Goal: Check status: Check status

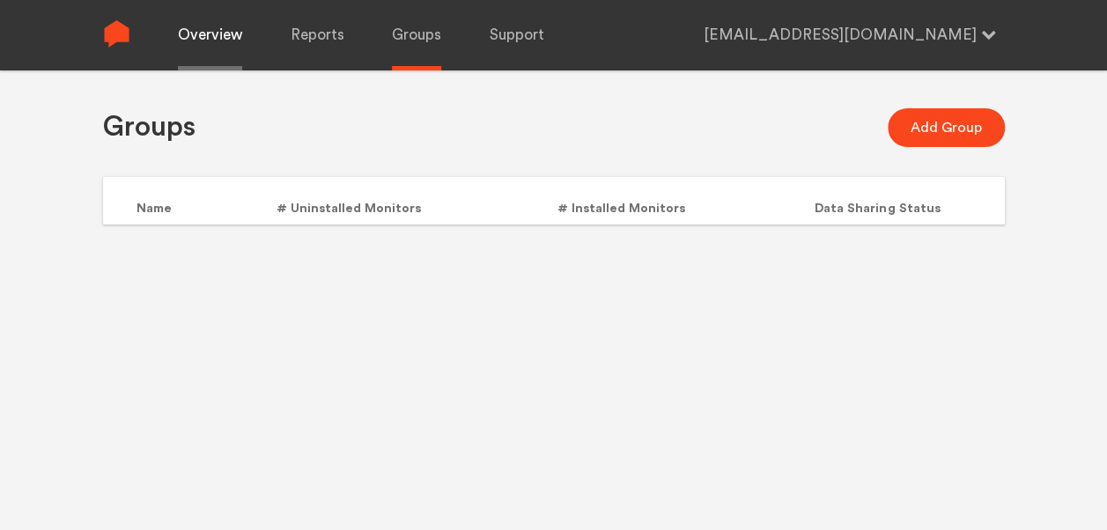
click at [217, 44] on link "Overview" at bounding box center [210, 35] width 64 height 70
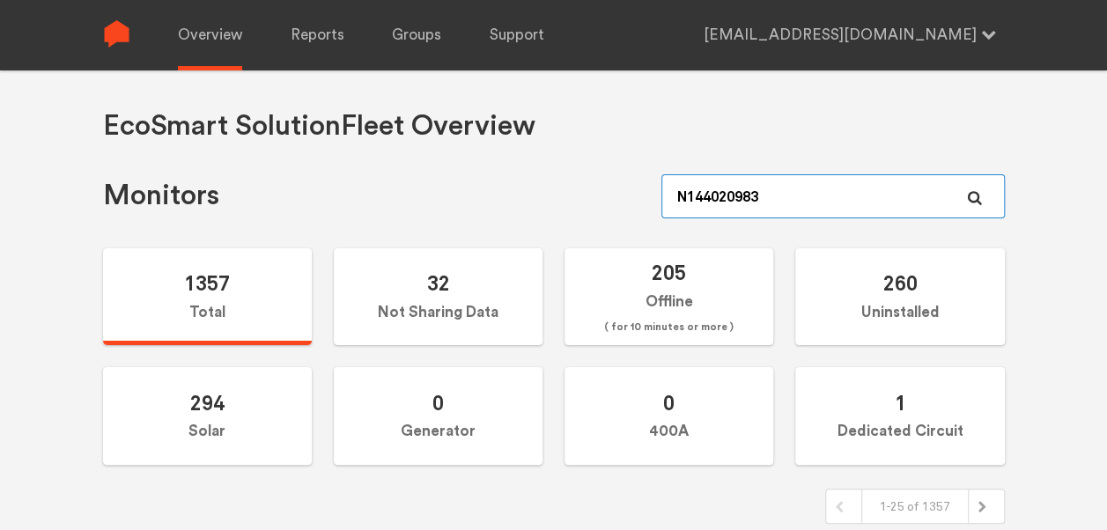
drag, startPoint x: 772, startPoint y: 196, endPoint x: 551, endPoint y: 190, distance: 221.1
click at [551, 190] on div "Monitors N144020983" at bounding box center [554, 196] width 902 height 44
paste input "735"
type input "N144020735"
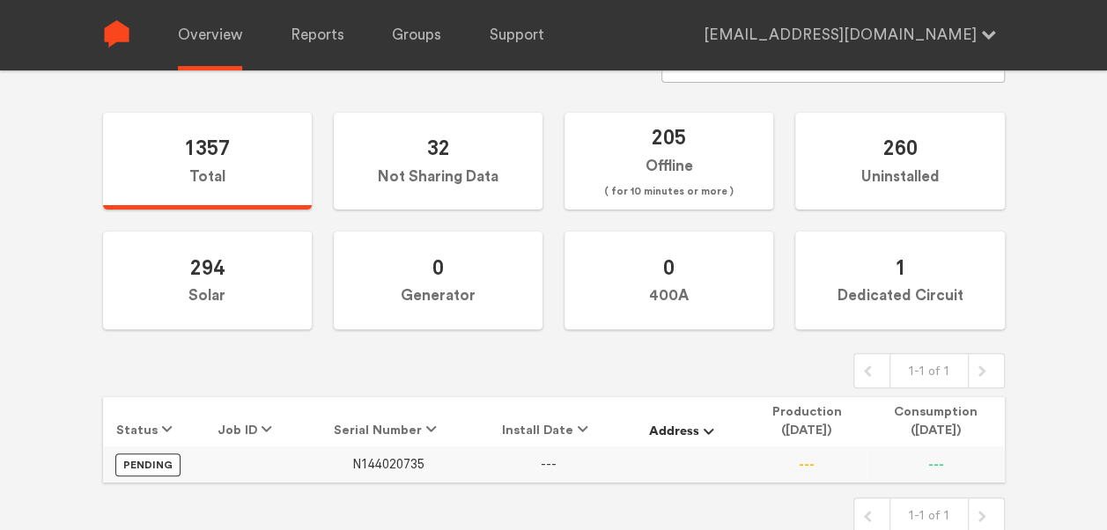
click at [402, 461] on span "N144020735" at bounding box center [388, 464] width 72 height 15
